Goal: Information Seeking & Learning: Learn about a topic

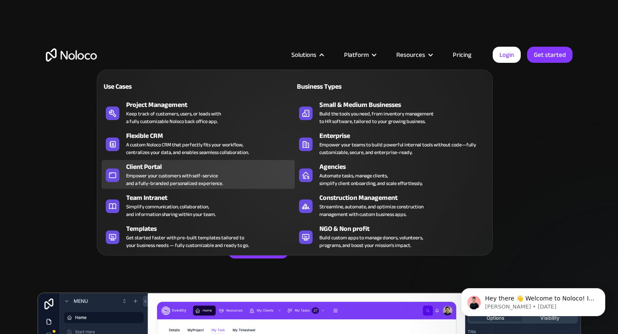
click at [173, 165] on div "Client Portal" at bounding box center [212, 167] width 172 height 10
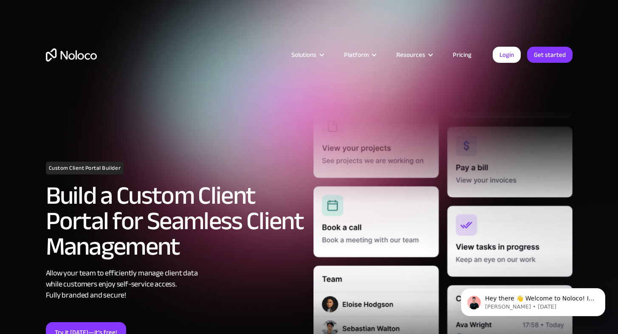
click at [456, 50] on link "Pricing" at bounding box center [462, 54] width 40 height 11
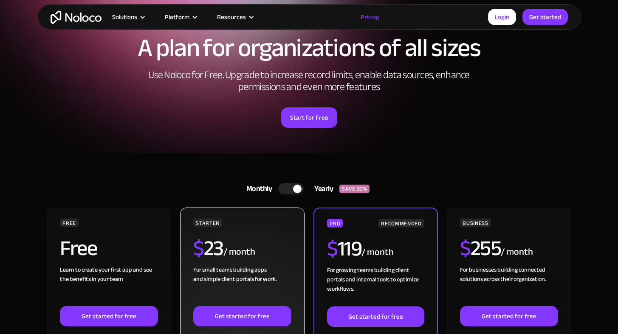
scroll to position [55, 0]
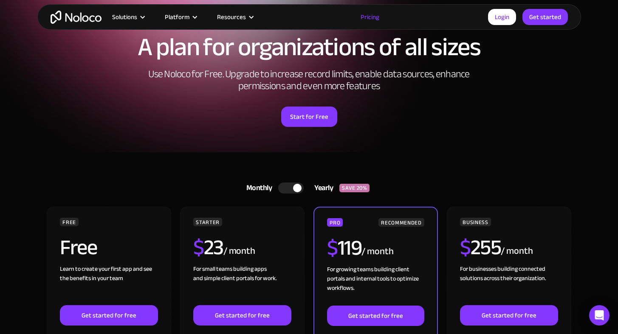
click at [283, 184] on div at bounding box center [290, 187] width 25 height 11
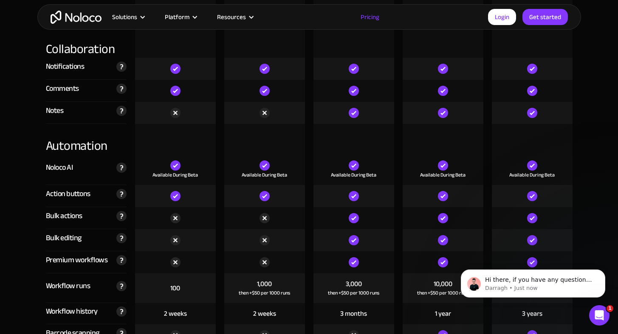
scroll to position [1550, 0]
